Goal: Information Seeking & Learning: Learn about a topic

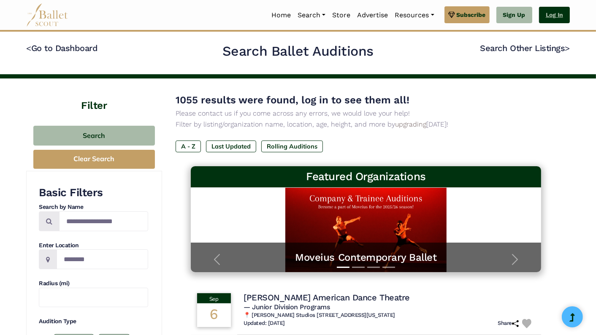
click at [556, 18] on link "Log In" at bounding box center [554, 15] width 31 height 17
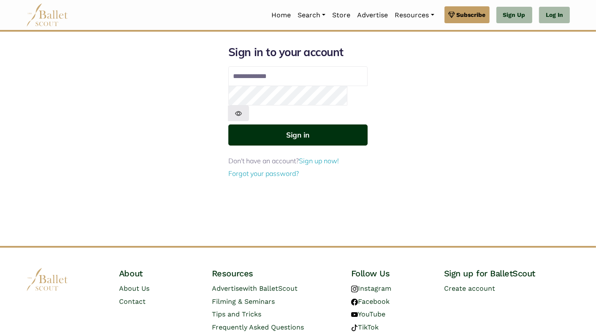
type input "**********"
click at [310, 125] on button "Sign in" at bounding box center [297, 135] width 139 height 21
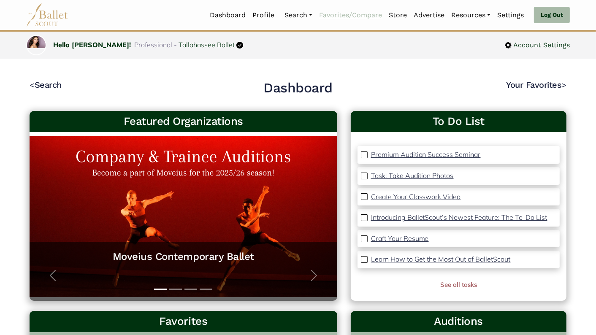
click at [346, 14] on link "Favorites/Compare" at bounding box center [351, 15] width 70 height 18
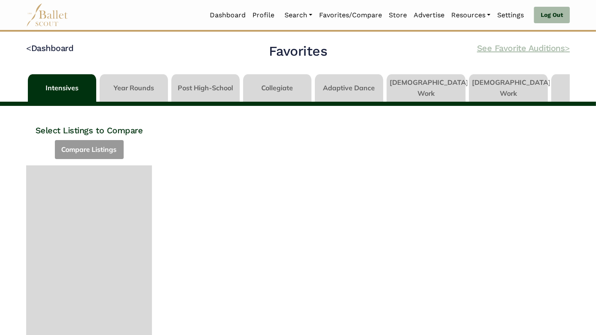
click at [525, 47] on link "See Favorite Auditions >" at bounding box center [523, 48] width 93 height 10
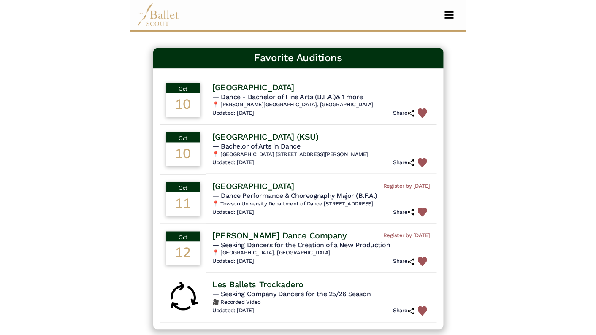
scroll to position [51, 0]
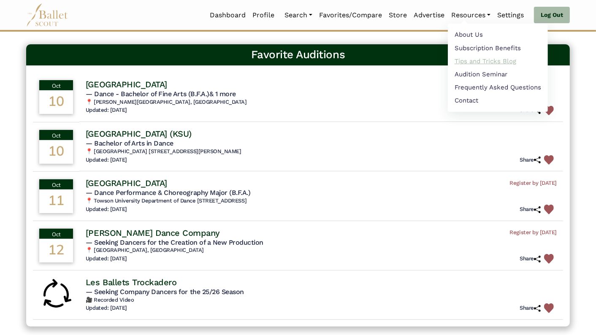
click at [468, 61] on link "Tips and Tricks Blog" at bounding box center [498, 60] width 100 height 13
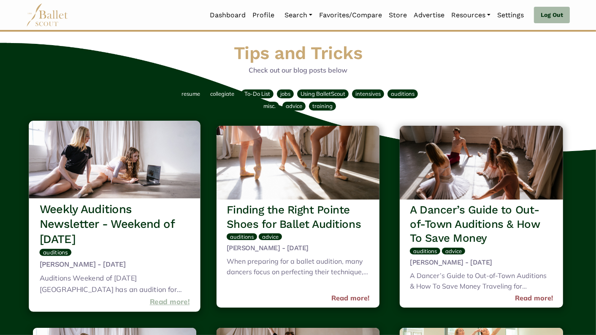
click at [167, 304] on link "Read more!" at bounding box center [170, 301] width 40 height 11
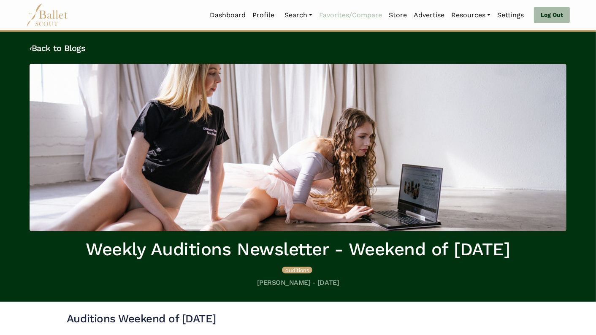
click at [353, 17] on link "Favorites/Compare" at bounding box center [351, 15] width 70 height 18
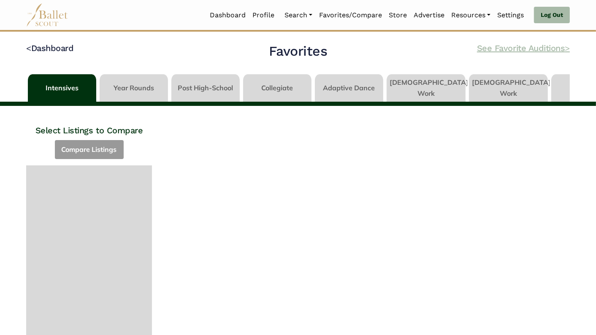
click at [524, 47] on link "See Favorite Auditions >" at bounding box center [523, 48] width 93 height 10
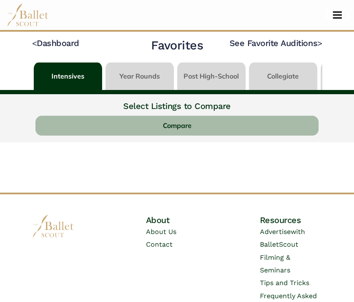
click at [342, 17] on span "Toggle navigation" at bounding box center [337, 17] width 9 height 1
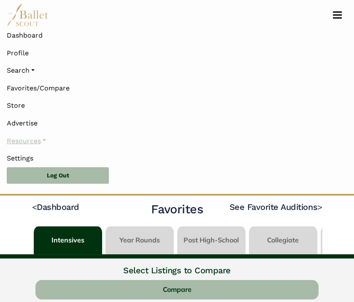
click at [44, 139] on link "Resources" at bounding box center [177, 141] width 341 height 18
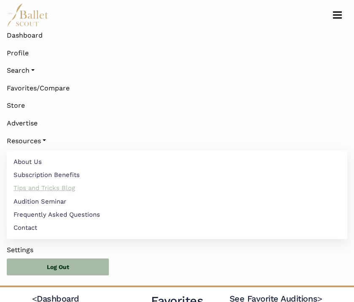
click at [56, 184] on link "Tips and Tricks Blog" at bounding box center [177, 188] width 341 height 13
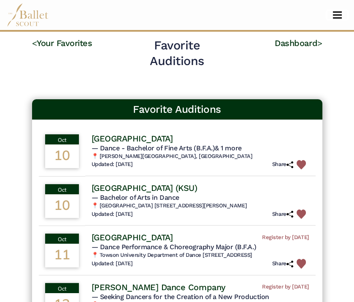
click at [340, 16] on button "Toggle navigation" at bounding box center [338, 15] width 20 height 8
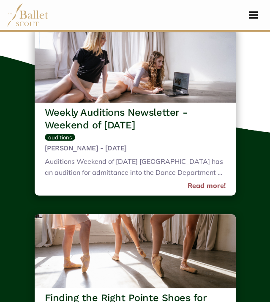
scroll to position [90, 0]
